Goal: Communication & Community: Answer question/provide support

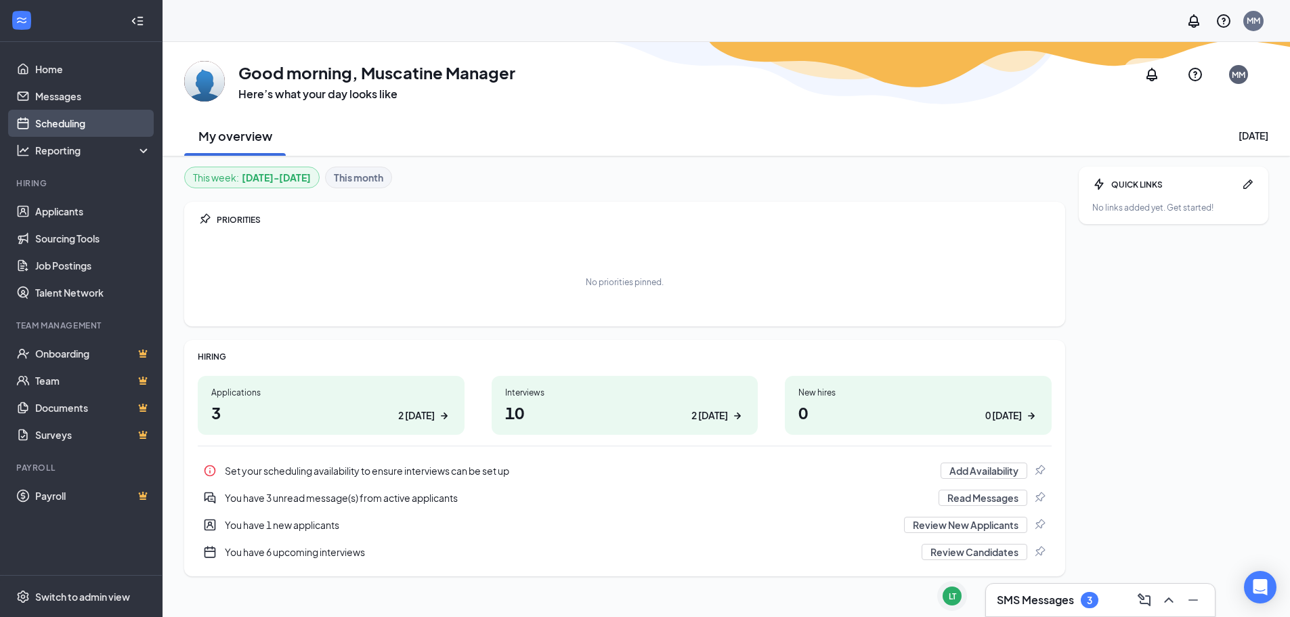
click at [70, 132] on link "Scheduling" at bounding box center [93, 123] width 116 height 27
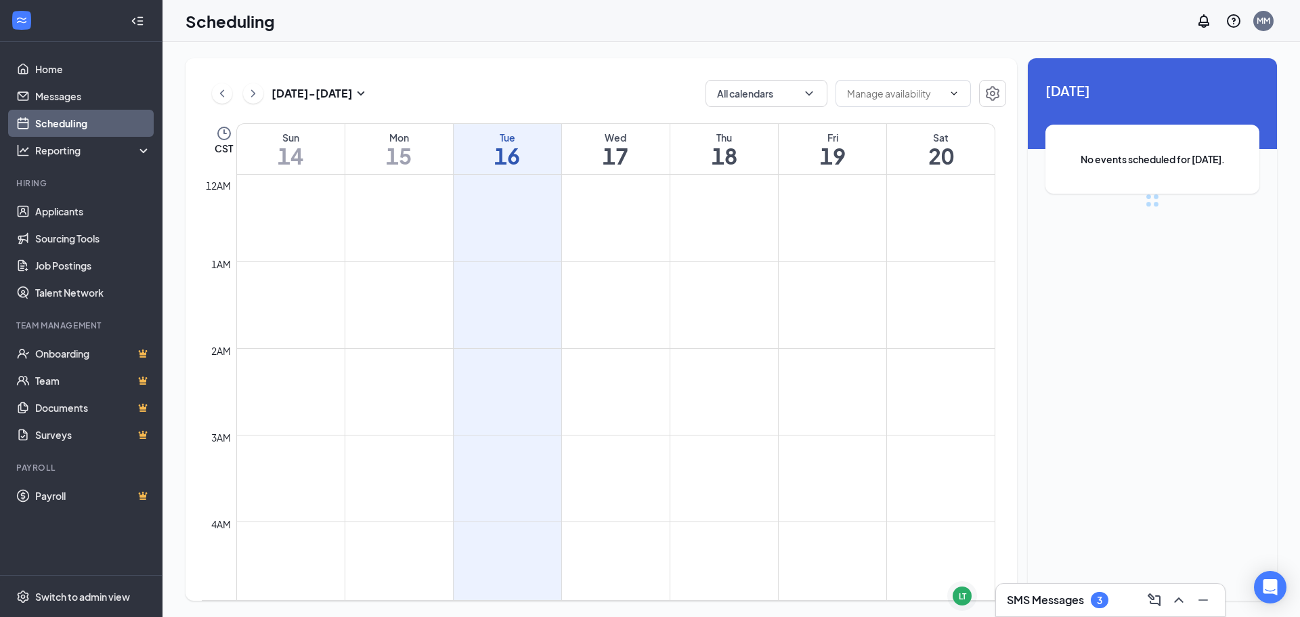
scroll to position [666, 0]
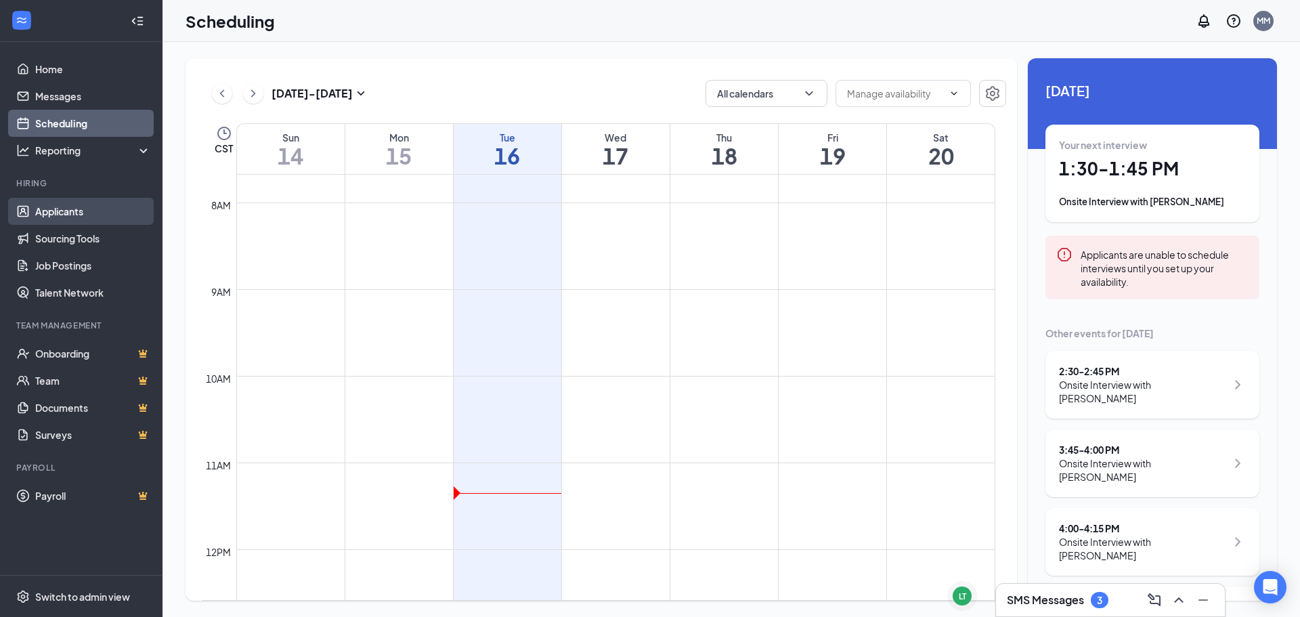
click at [80, 210] on link "Applicants" at bounding box center [93, 211] width 116 height 27
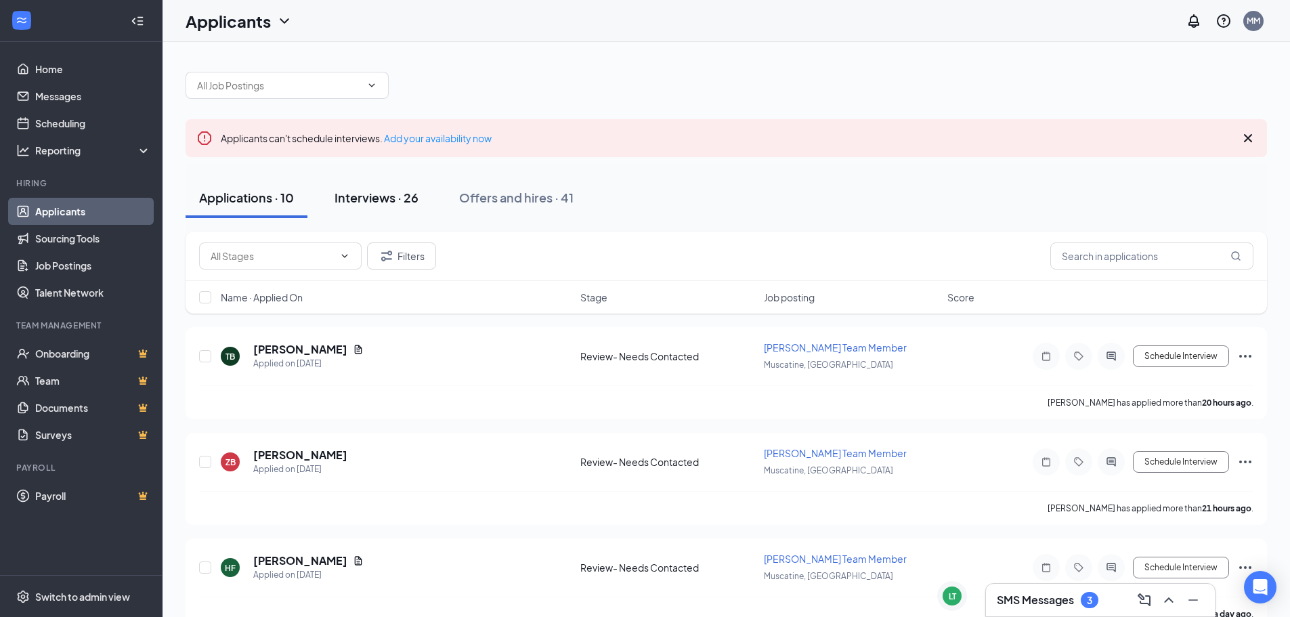
click at [362, 198] on div "Interviews · 26" at bounding box center [377, 197] width 84 height 17
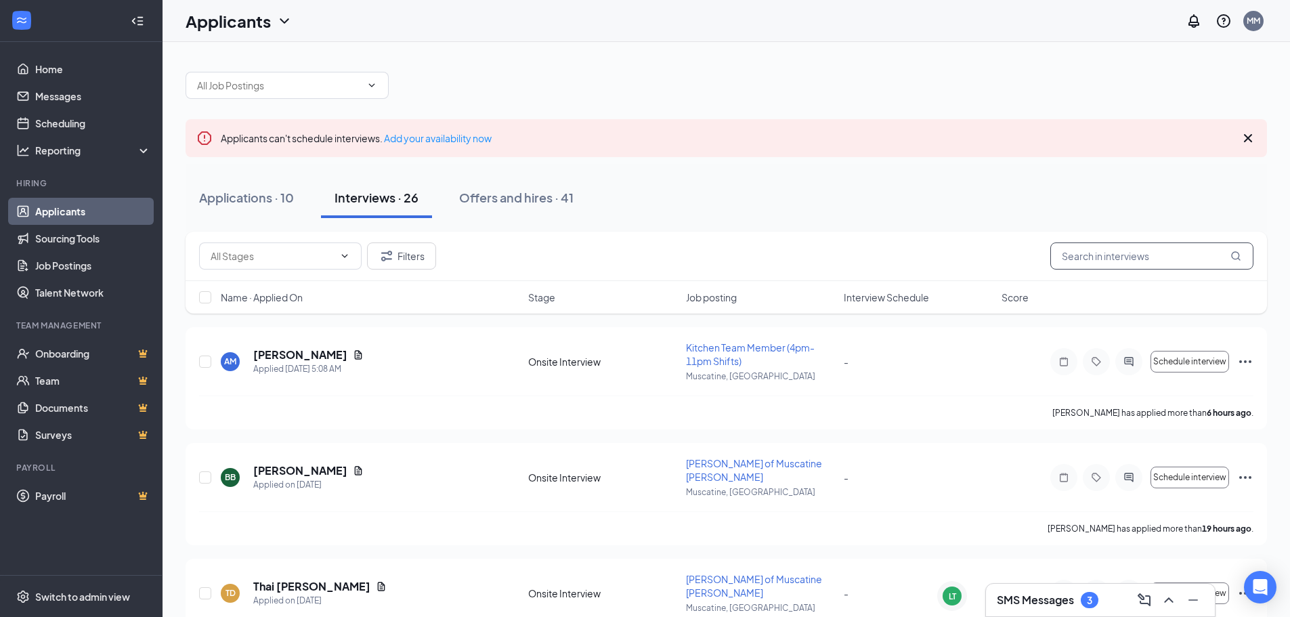
click at [1164, 259] on input "text" at bounding box center [1151, 255] width 203 height 27
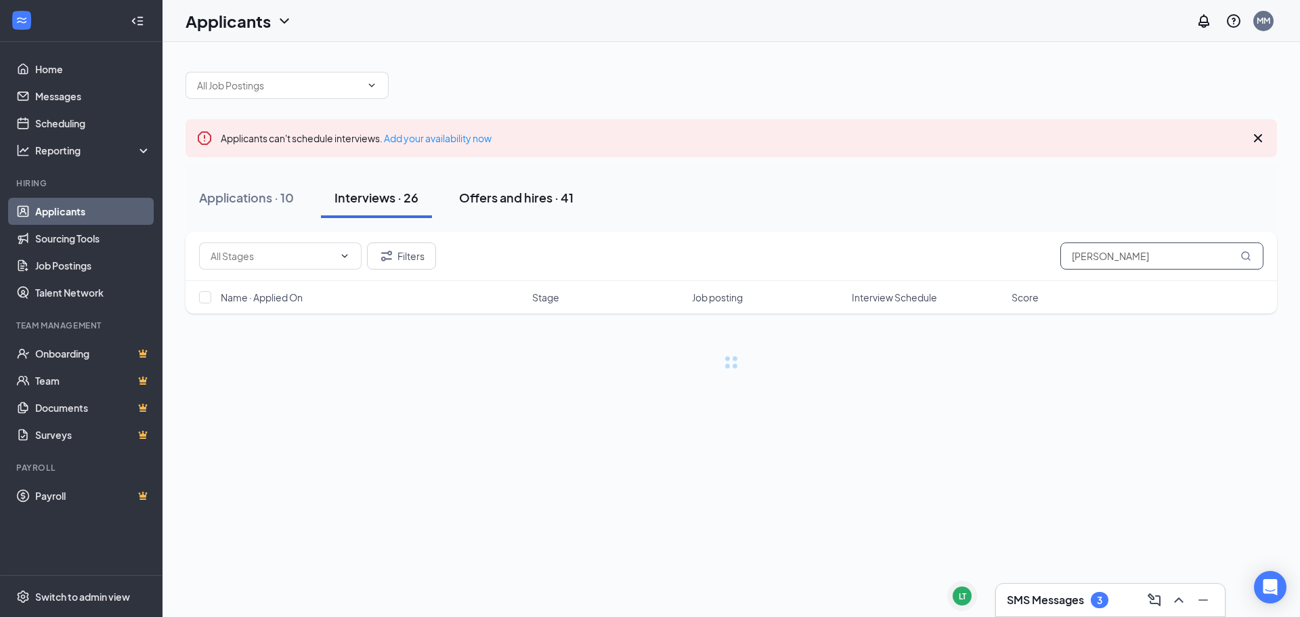
type input "[PERSON_NAME]"
click at [489, 200] on div "Offers and hires · 41" at bounding box center [516, 197] width 114 height 17
click at [1189, 263] on input "[PERSON_NAME]" at bounding box center [1162, 255] width 203 height 27
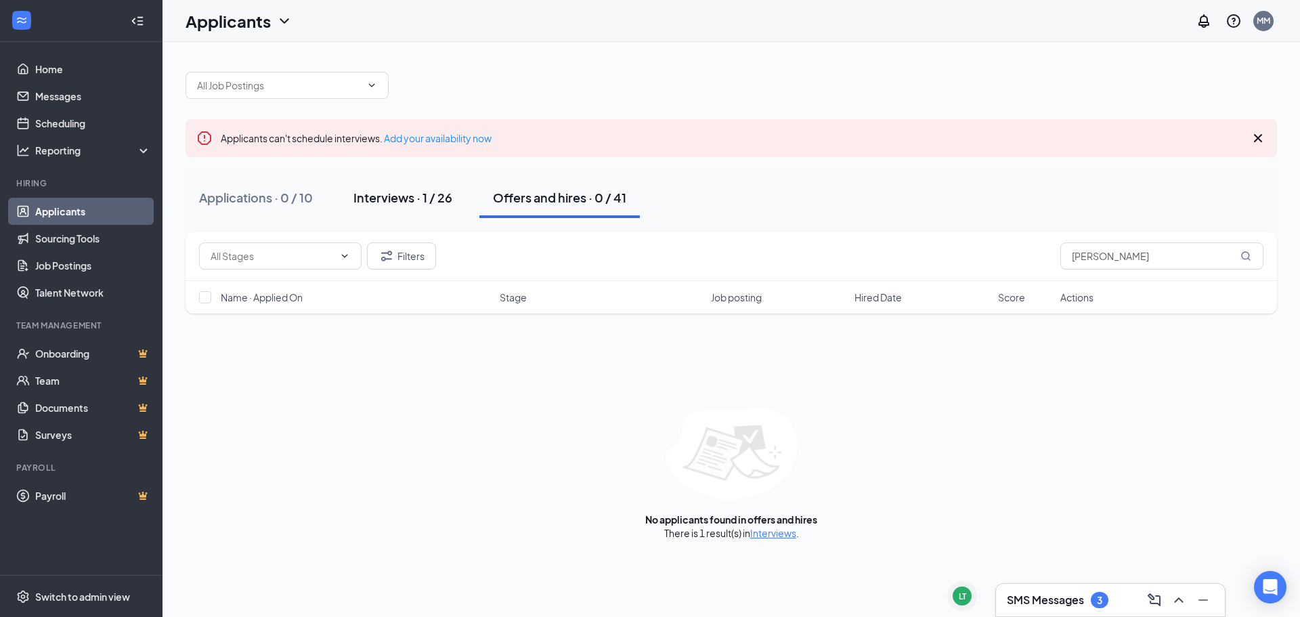
click at [398, 200] on div "Interviews · 1 / 26" at bounding box center [403, 197] width 99 height 17
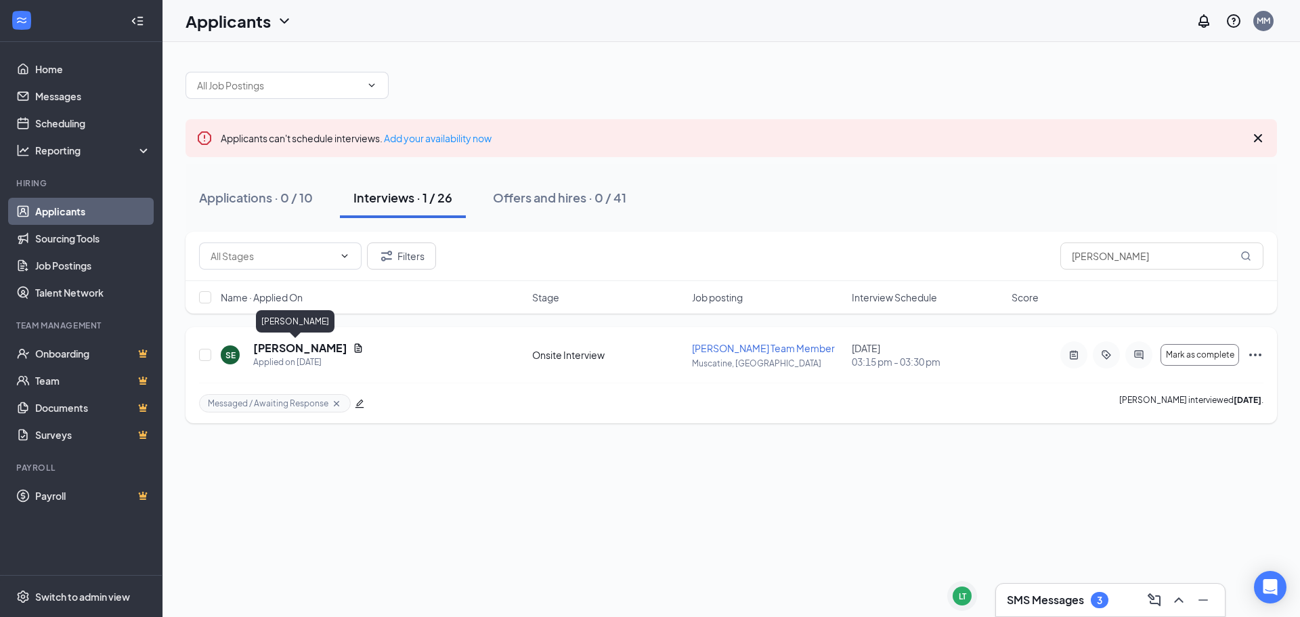
click at [299, 352] on h5 "[PERSON_NAME]" at bounding box center [300, 348] width 94 height 15
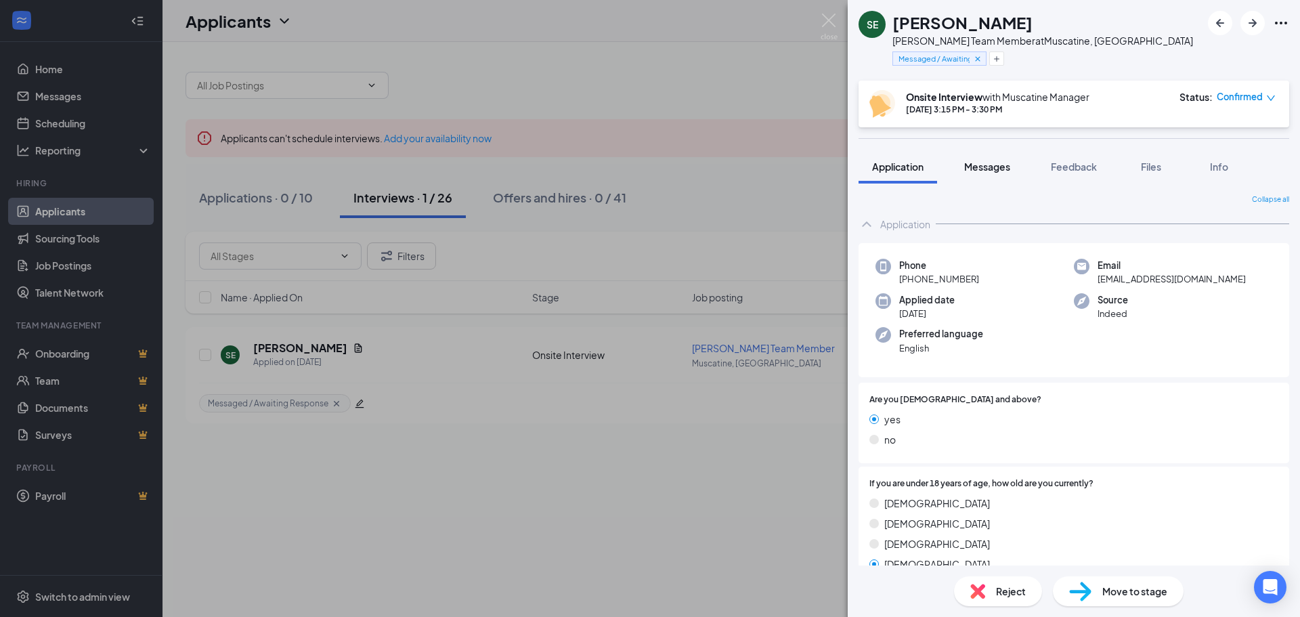
click at [992, 159] on button "Messages" at bounding box center [987, 167] width 73 height 34
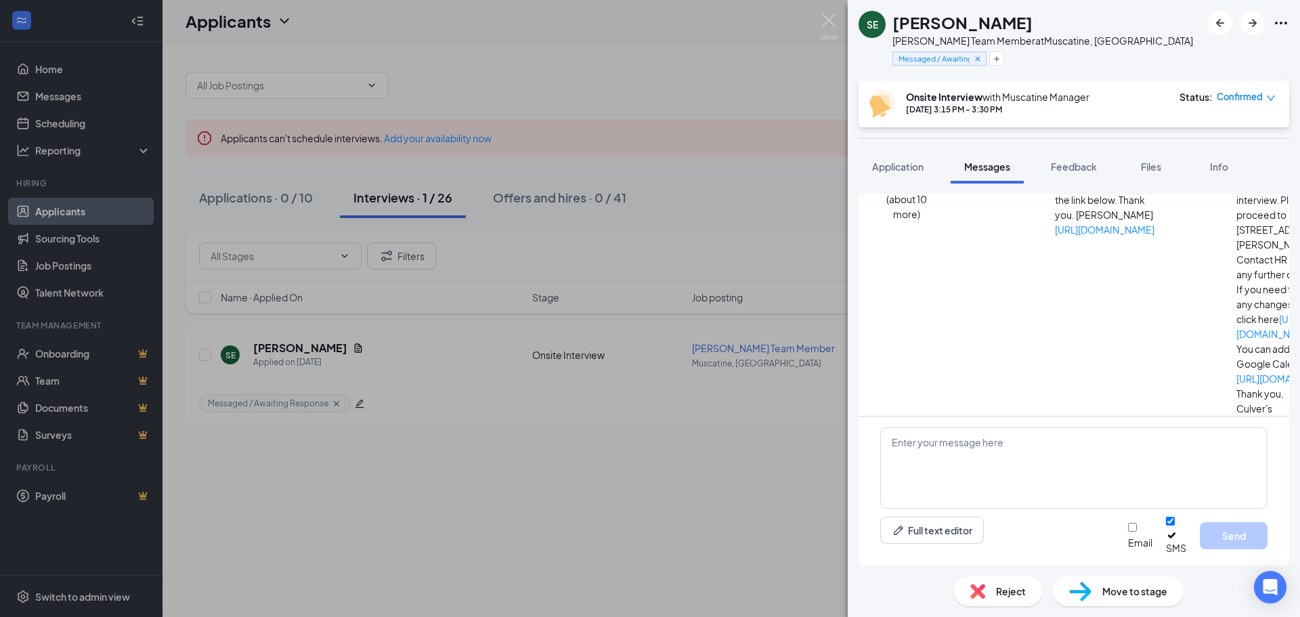
scroll to position [392, 0]
click at [1091, 459] on textarea at bounding box center [1073, 467] width 387 height 81
click at [1040, 452] on textarea "Hey, [PERSON_NAME] would you be availablefor another interview at 1:30" at bounding box center [1073, 467] width 387 height 81
click at [1166, 457] on textarea "Hey, [PERSON_NAME] would you be available for another interview at 1:30" at bounding box center [1073, 467] width 387 height 81
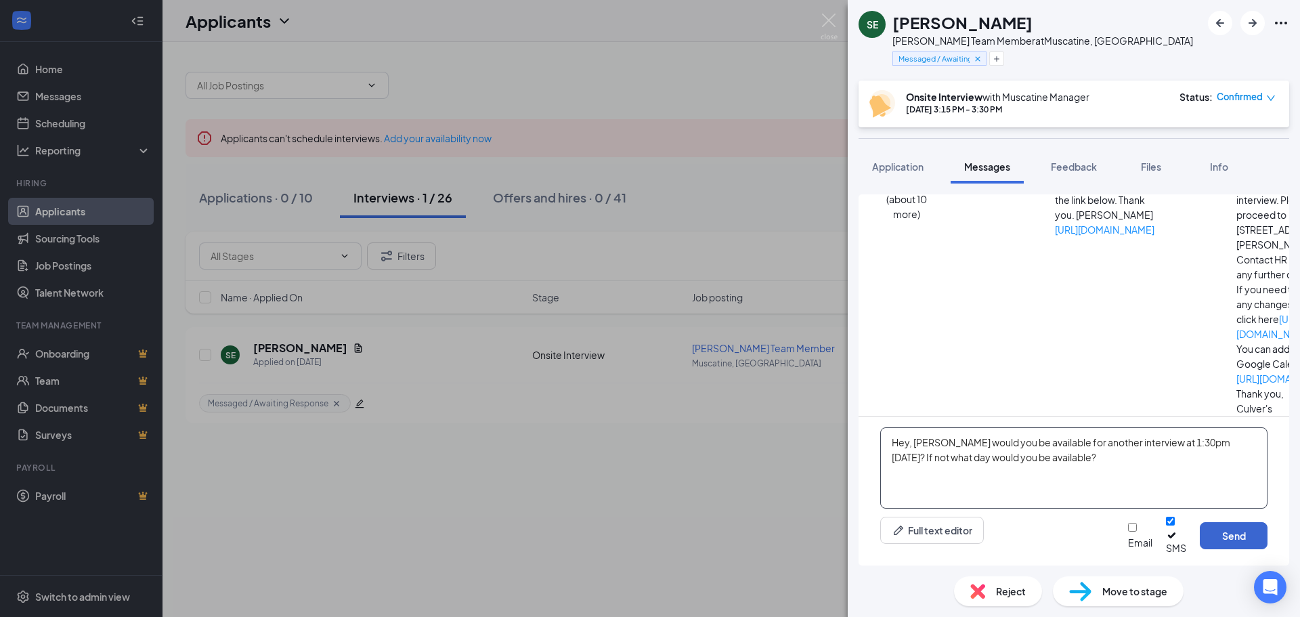
type textarea "Hey, [PERSON_NAME] would you be available for another interview at 1:30pm [DATE…"
click at [1229, 544] on button "Send" at bounding box center [1234, 535] width 68 height 27
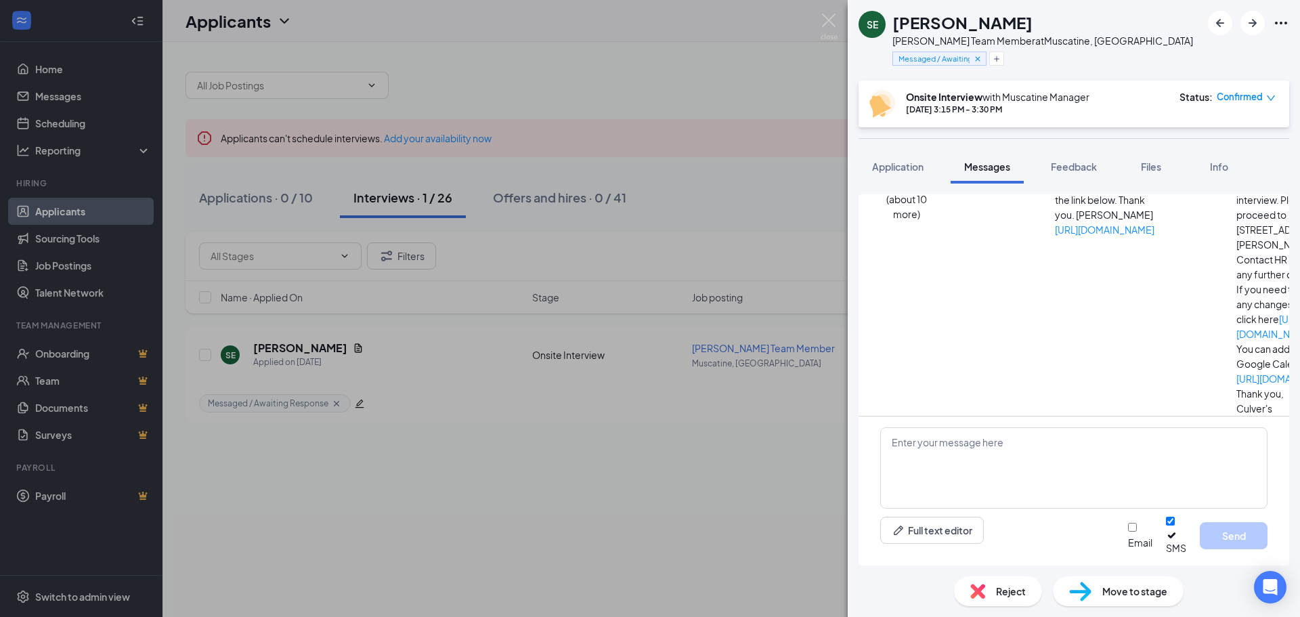
scroll to position [494, 0]
click at [829, 20] on img at bounding box center [829, 27] width 17 height 26
